Goal: Transaction & Acquisition: Purchase product/service

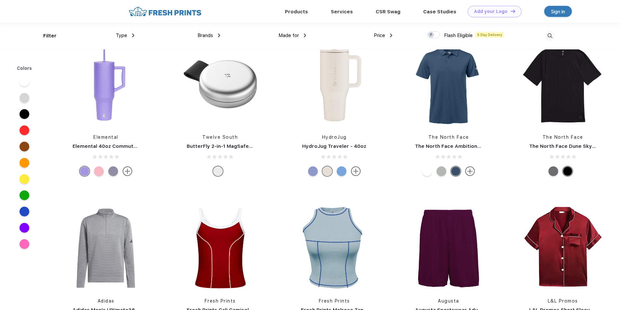
scroll to position [5855, 0]
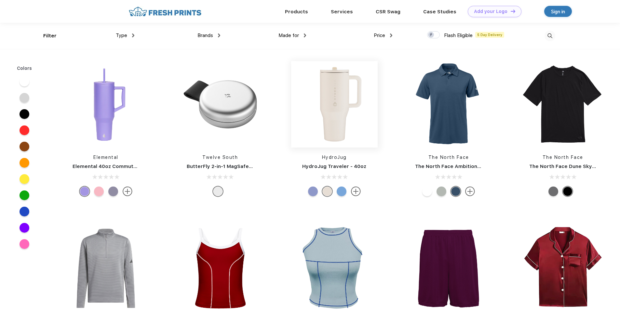
click at [332, 109] on img at bounding box center [334, 104] width 87 height 87
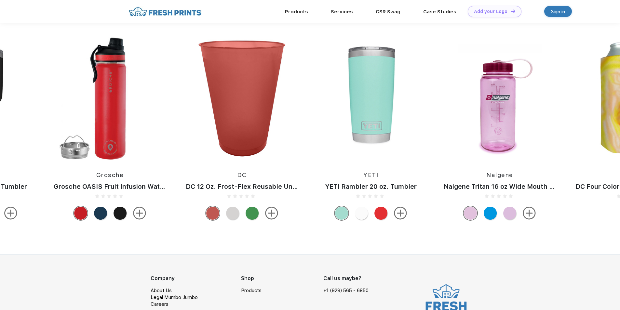
scroll to position [520, 0]
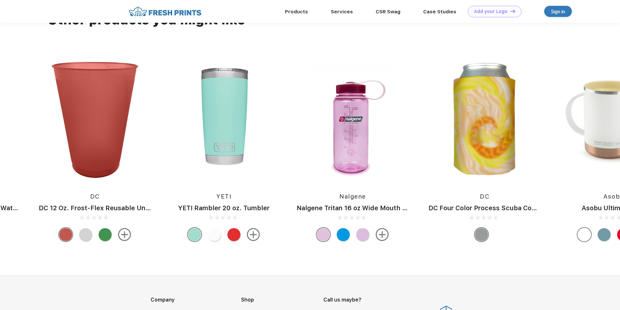
drag, startPoint x: 529, startPoint y: 140, endPoint x: 201, endPoint y: 161, distance: 328.2
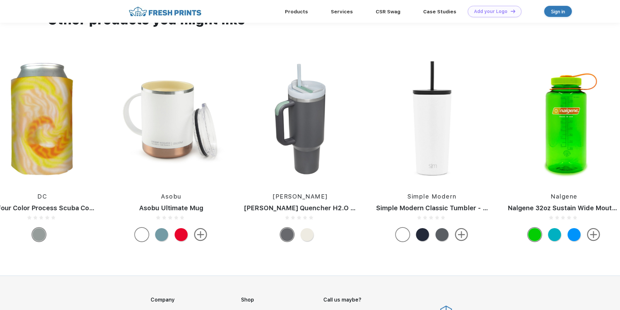
drag, startPoint x: 550, startPoint y: 128, endPoint x: 152, endPoint y: 172, distance: 400.3
click at [153, 172] on div "Simple Modern Simple Modern Classic Tumbler - 20oz Nalgene Nalgene 32oz Sustain…" at bounding box center [215, 151] width 2897 height 188
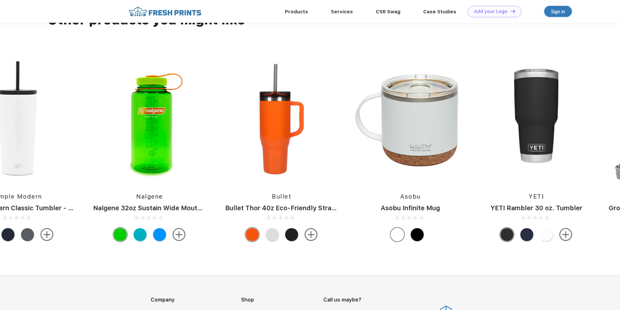
drag, startPoint x: 505, startPoint y: 120, endPoint x: 80, endPoint y: 169, distance: 427.6
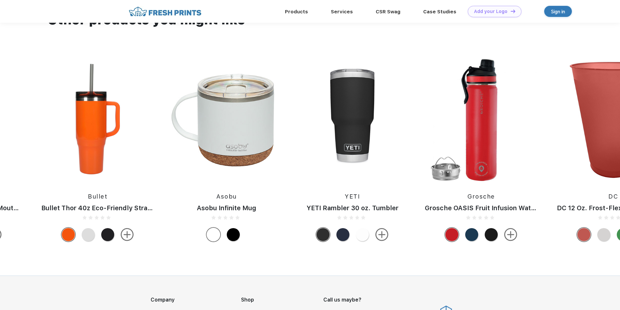
click at [353, 132] on img at bounding box center [352, 119] width 119 height 124
